Goal: Task Accomplishment & Management: Complete application form

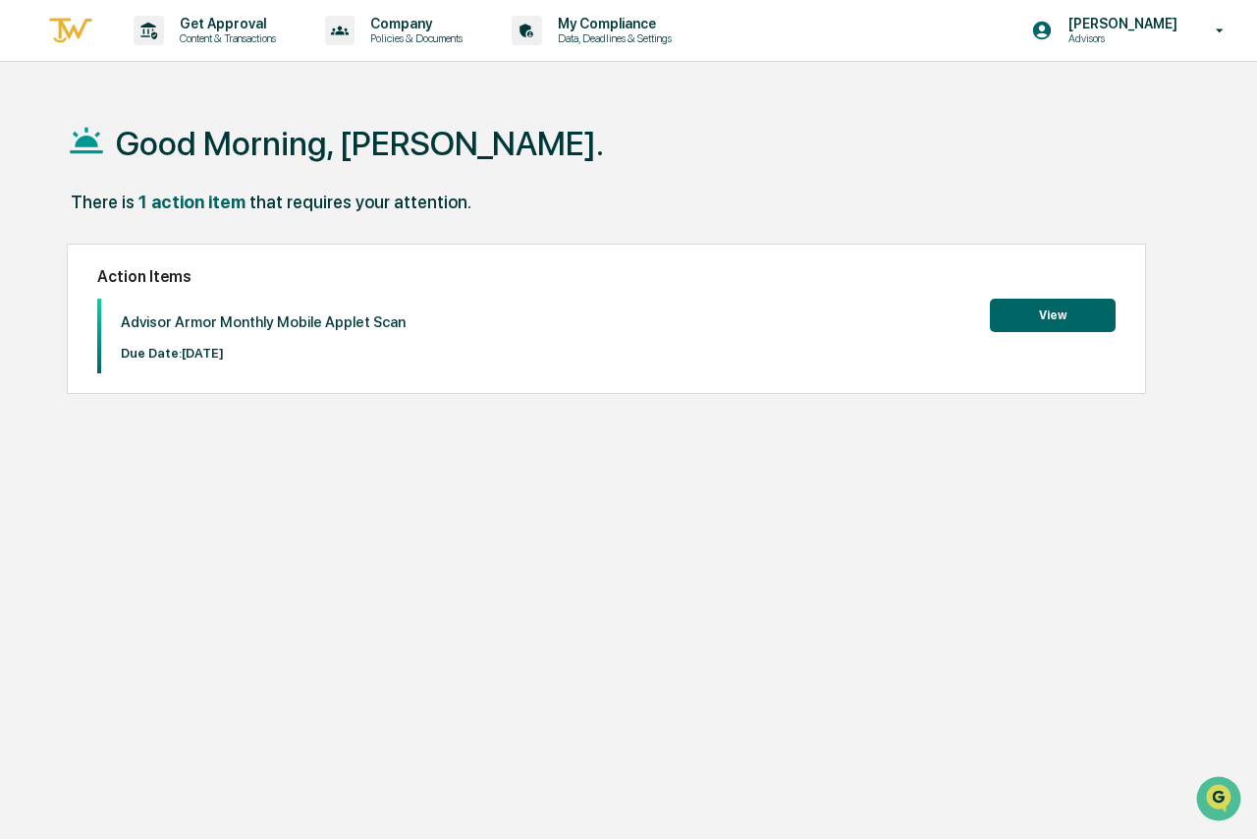
click at [1036, 315] on button "View" at bounding box center [1053, 315] width 126 height 33
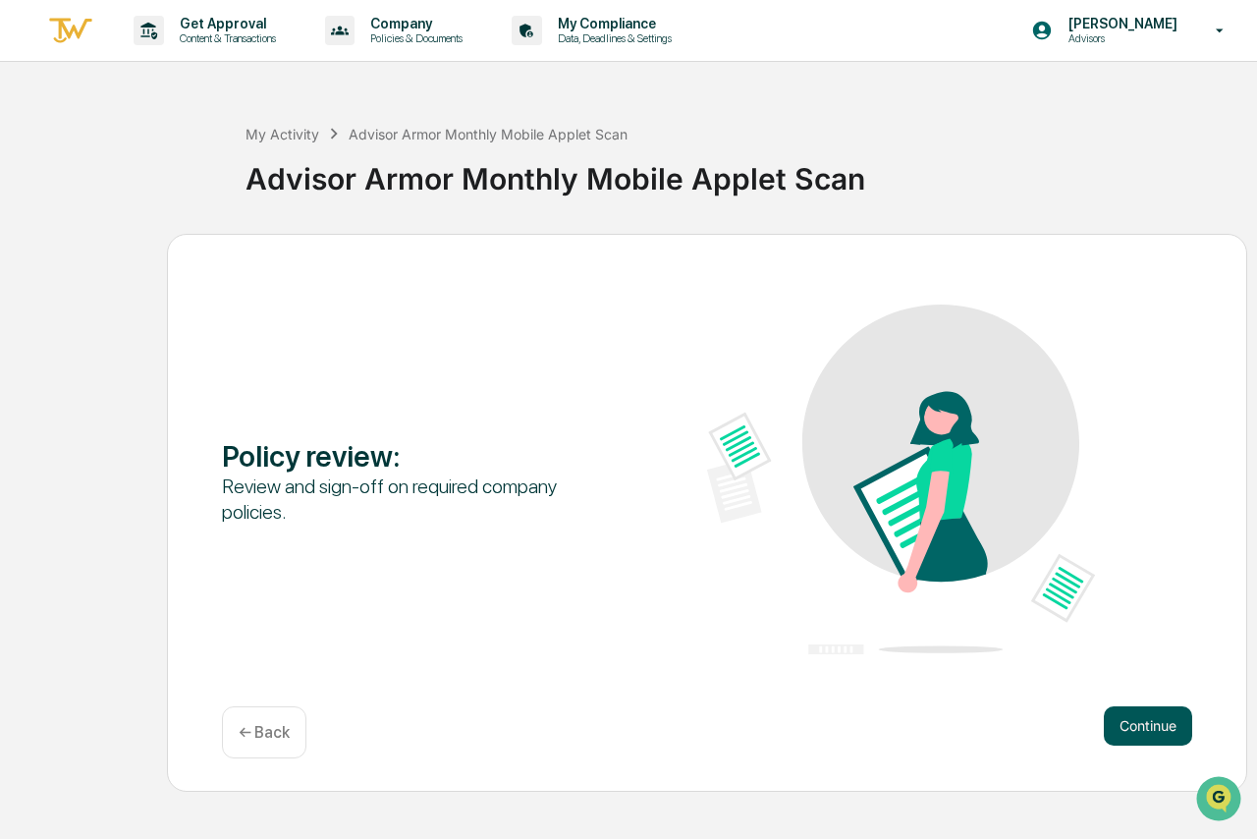
click at [1177, 712] on button "Continue" at bounding box center [1148, 725] width 88 height 39
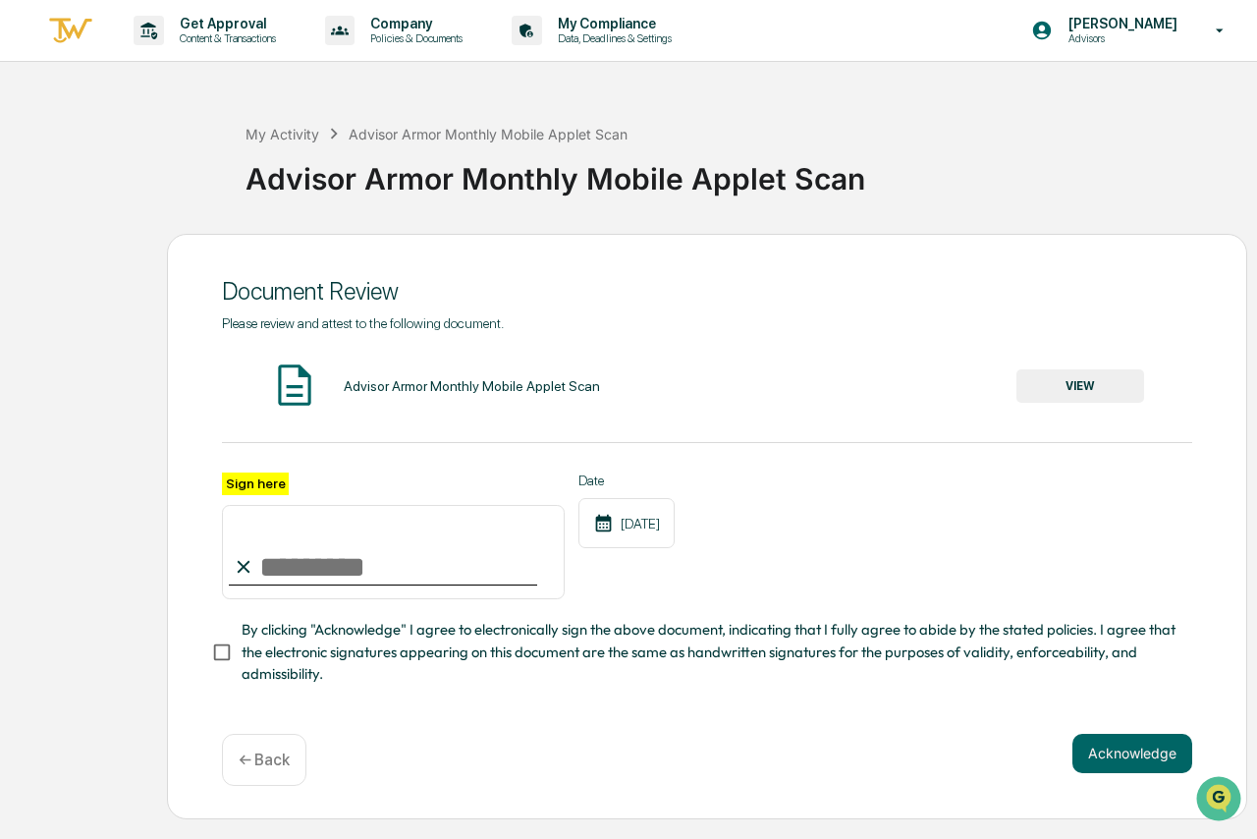
click at [1038, 380] on button "VIEW" at bounding box center [1080, 385] width 128 height 33
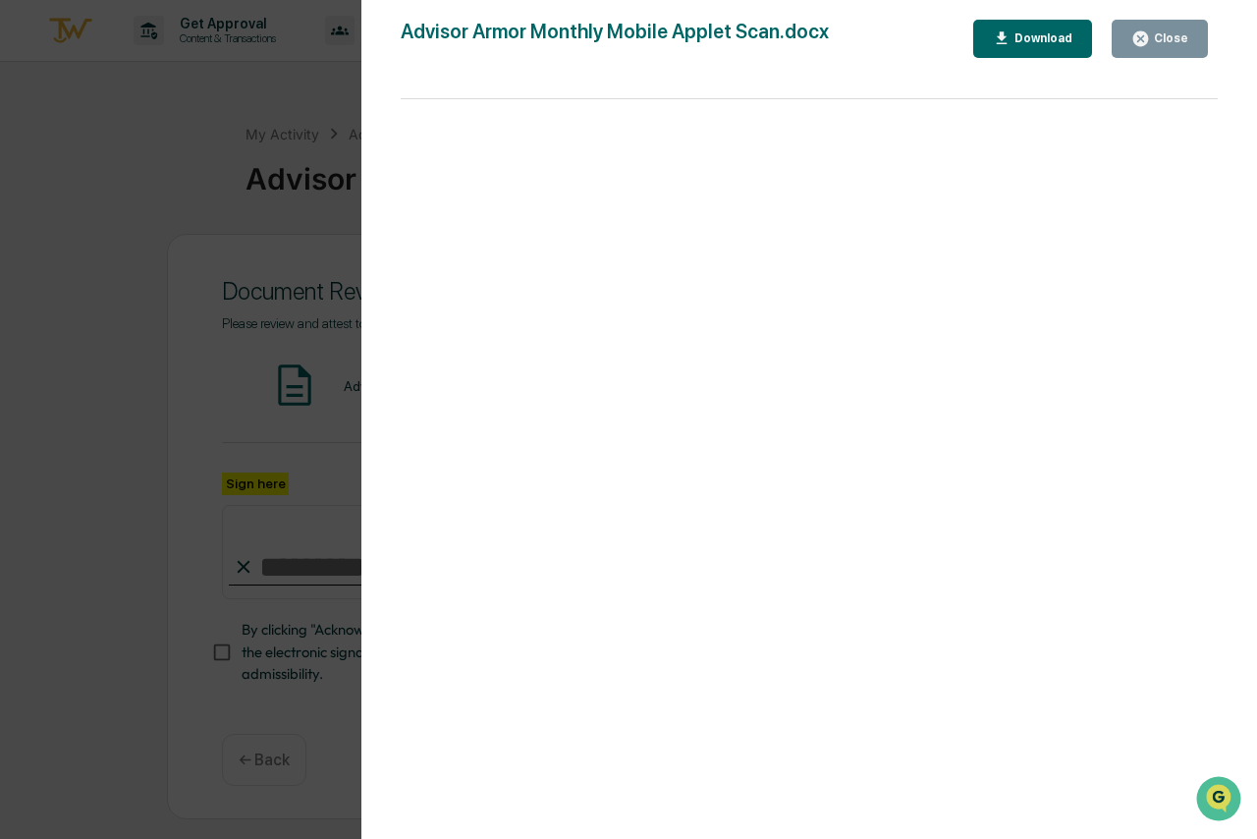
click at [1056, 48] on button "Download" at bounding box center [1033, 39] width 120 height 38
click at [1200, 28] on button "Close" at bounding box center [1160, 39] width 96 height 38
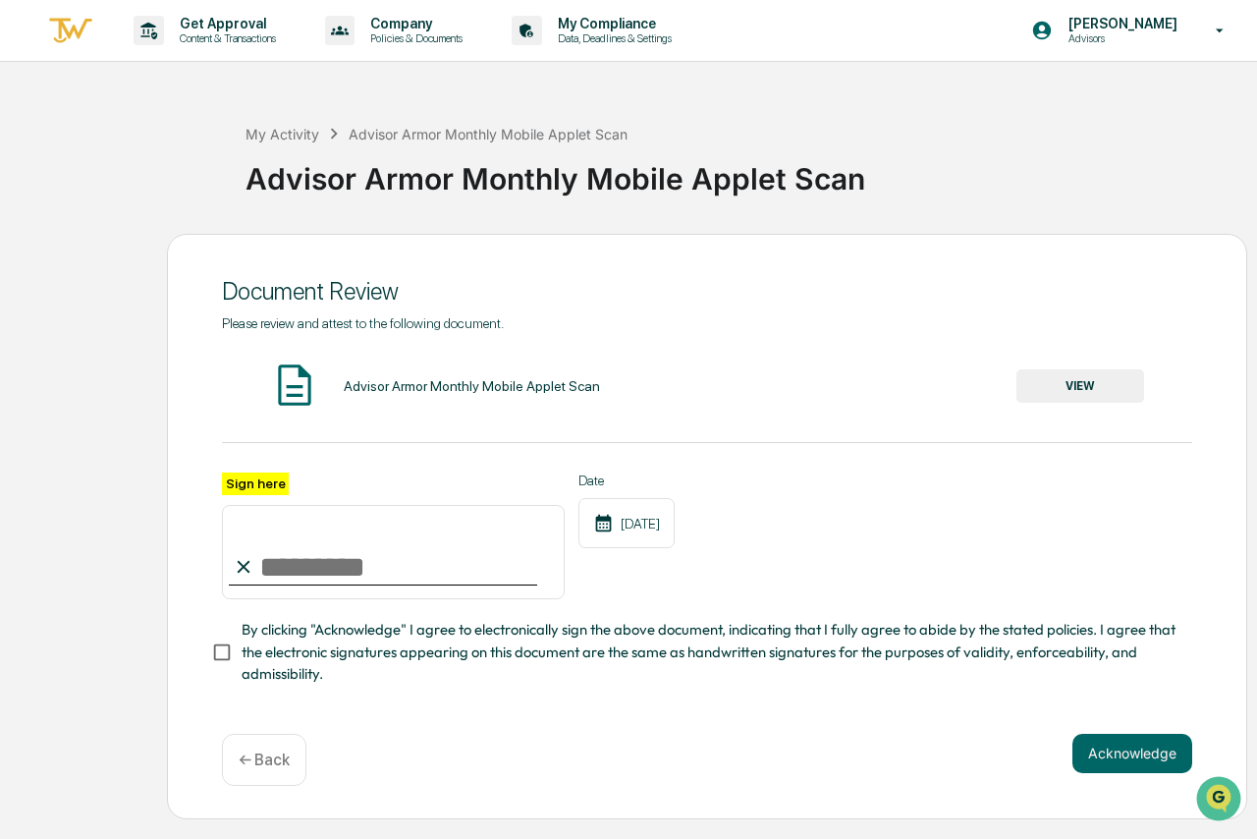
click at [284, 556] on input "Sign here" at bounding box center [393, 552] width 343 height 94
type input "**********"
click at [1094, 387] on button "VIEW" at bounding box center [1080, 385] width 128 height 33
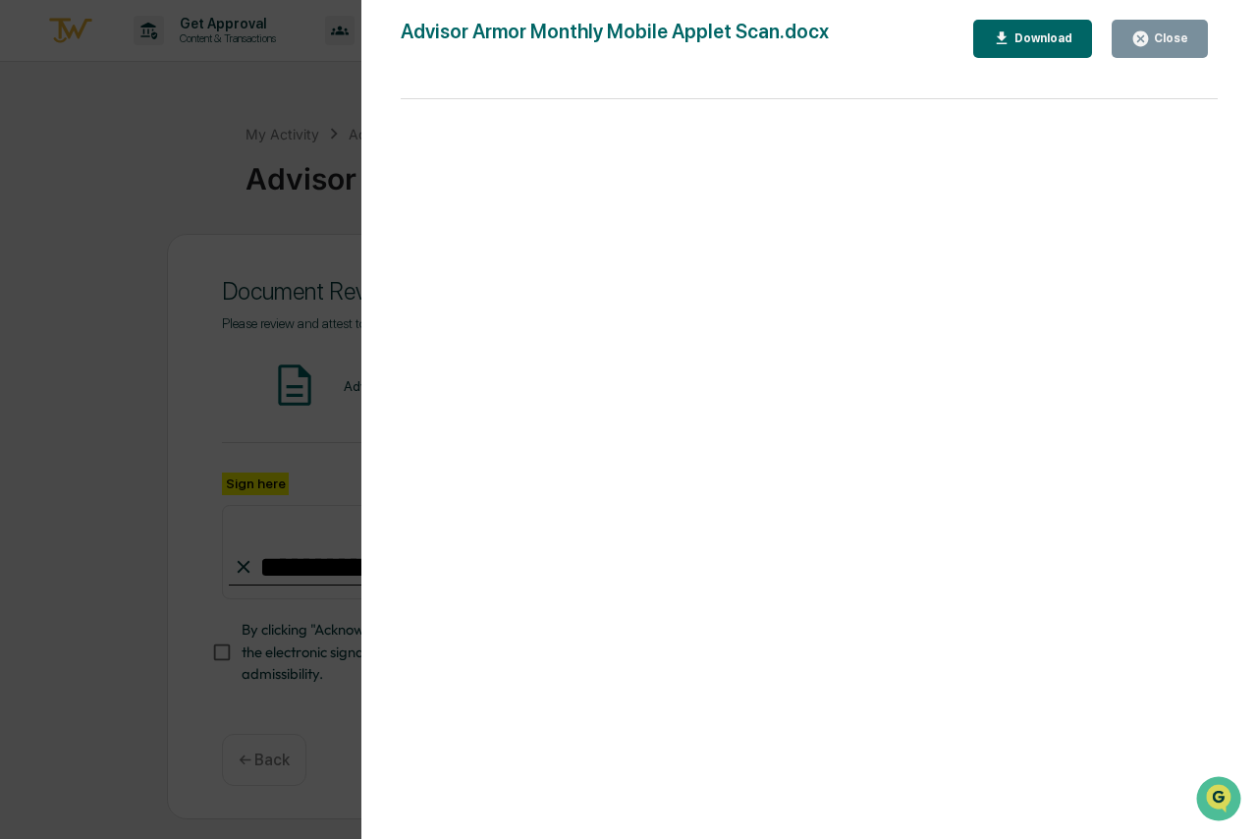
click at [1180, 48] on button "Close" at bounding box center [1160, 39] width 96 height 38
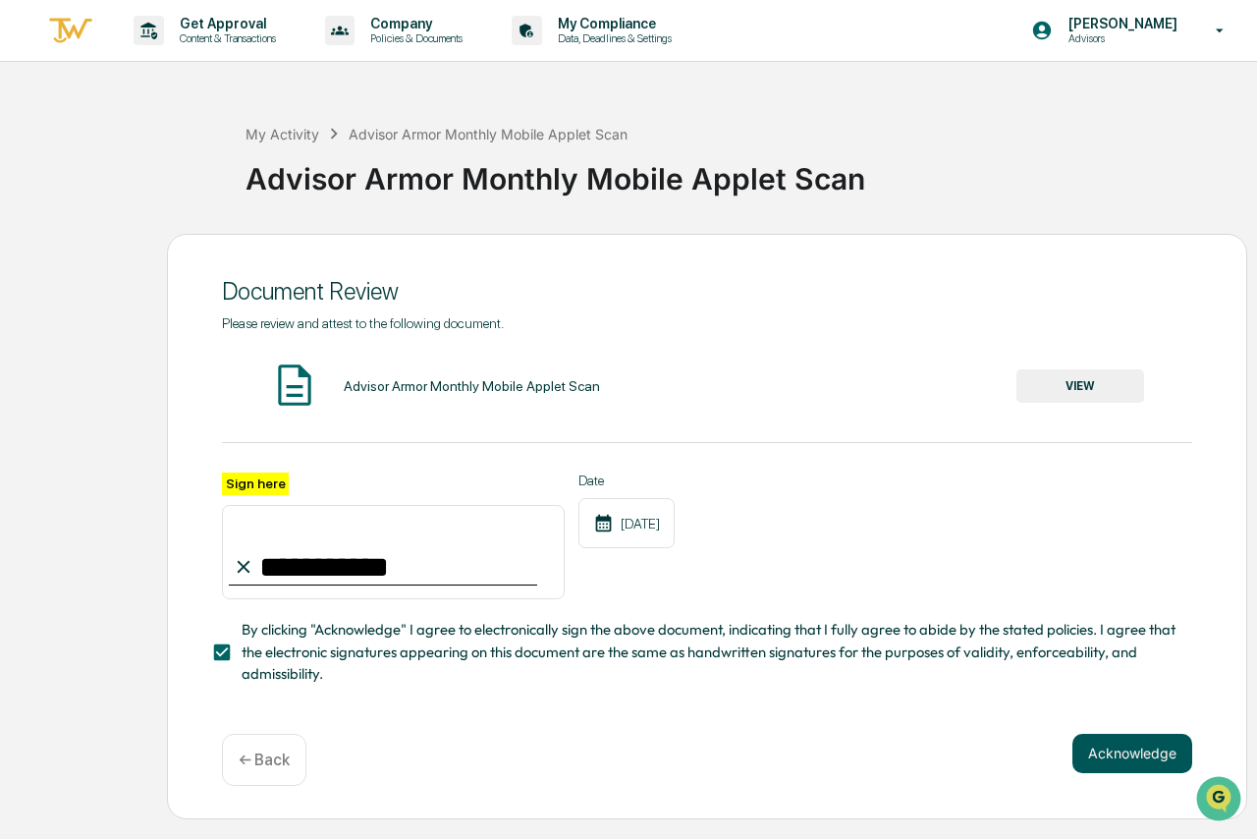
click at [1104, 744] on button "Acknowledge" at bounding box center [1132, 753] width 120 height 39
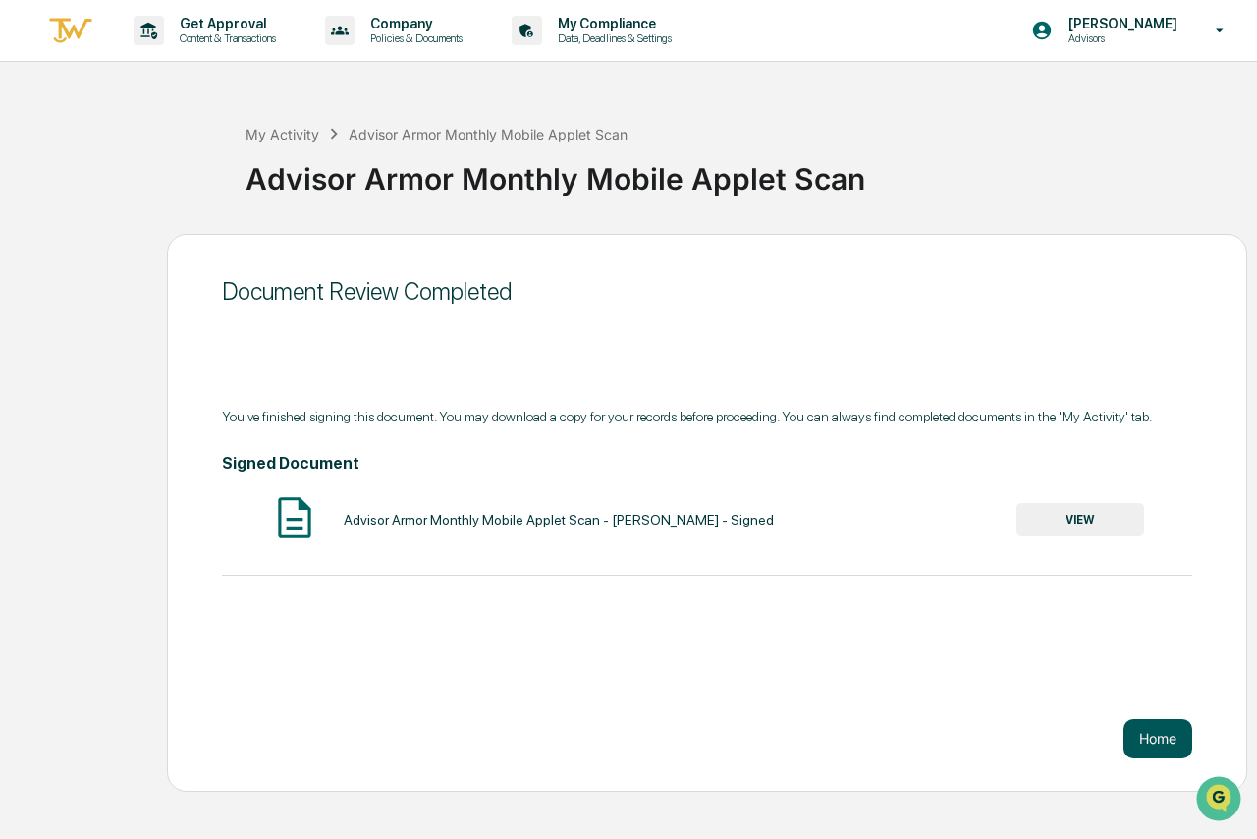
click at [1169, 741] on button "Home" at bounding box center [1157, 738] width 69 height 39
